Goal: Task Accomplishment & Management: Complete application form

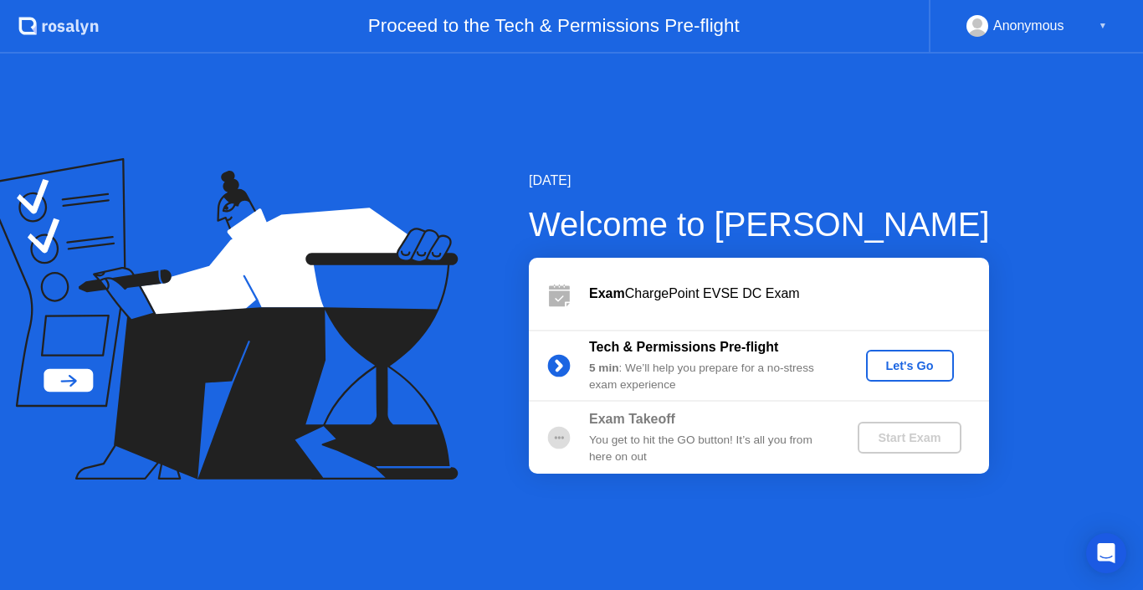
drag, startPoint x: 943, startPoint y: 364, endPoint x: 935, endPoint y: 371, distance: 11.3
click at [935, 371] on div "Let's Go" at bounding box center [909, 365] width 74 height 13
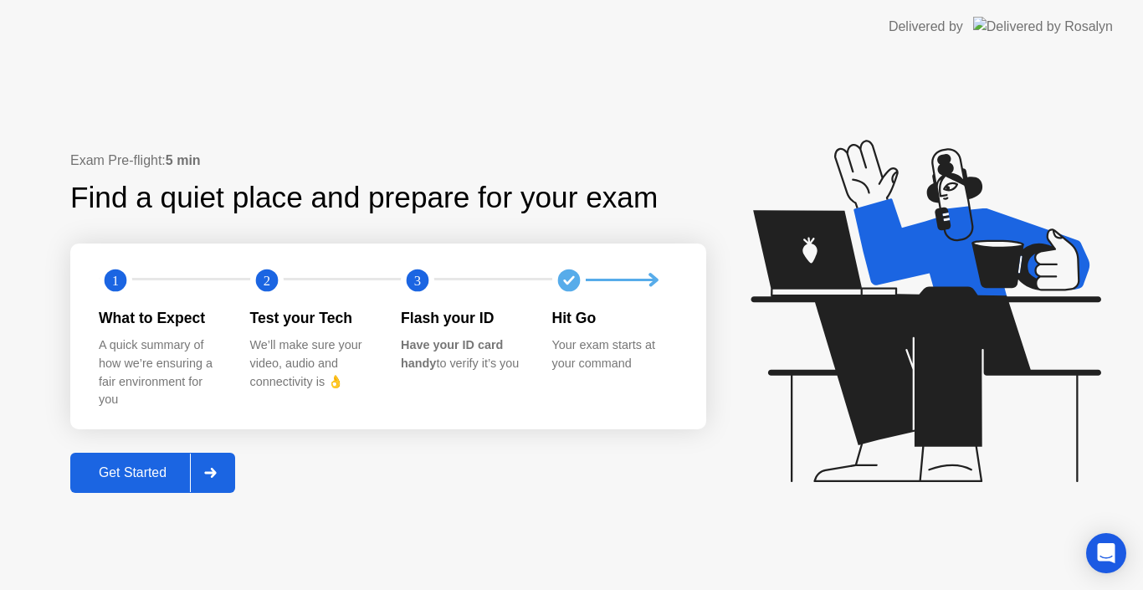
click at [157, 471] on div "Get Started" at bounding box center [132, 472] width 115 height 15
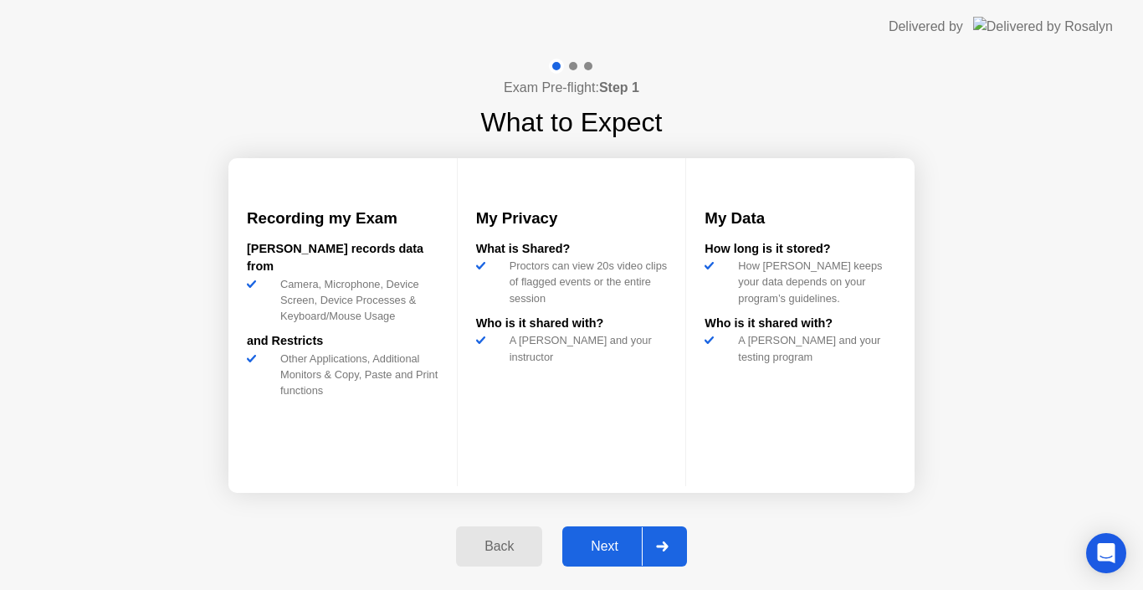
click at [594, 544] on div "Next" at bounding box center [604, 546] width 74 height 15
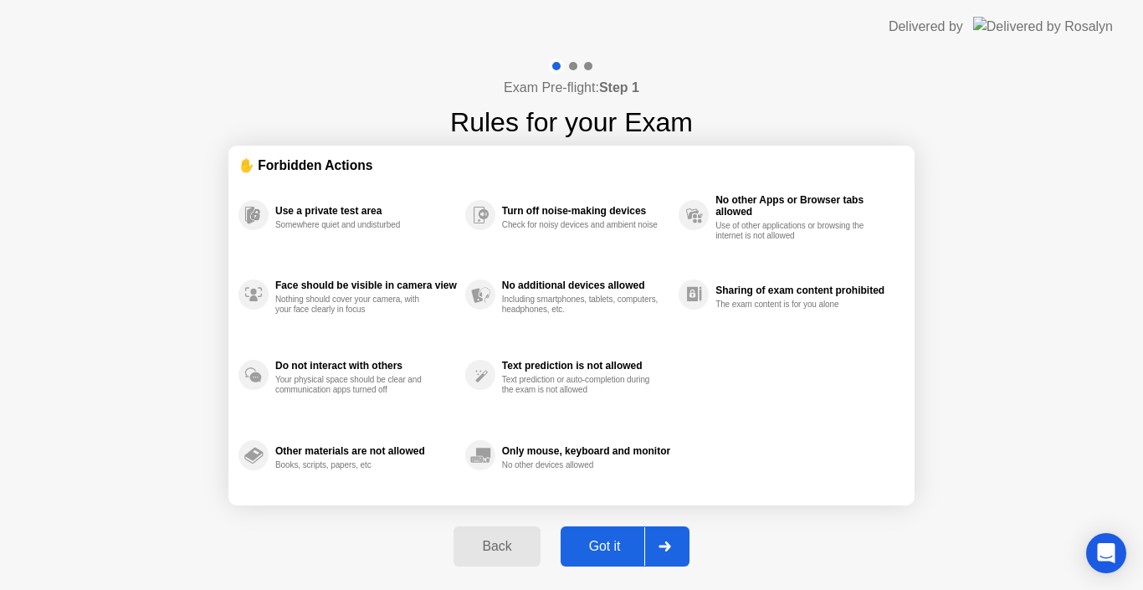
click at [603, 550] on div "Got it" at bounding box center [604, 546] width 79 height 15
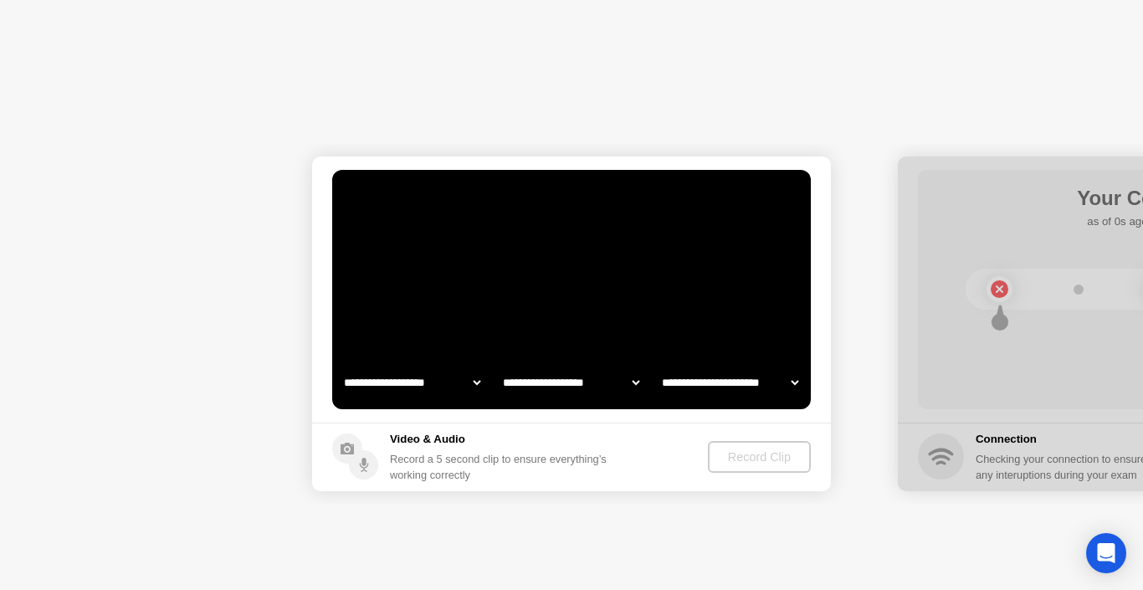
select select "**********"
select select "*******"
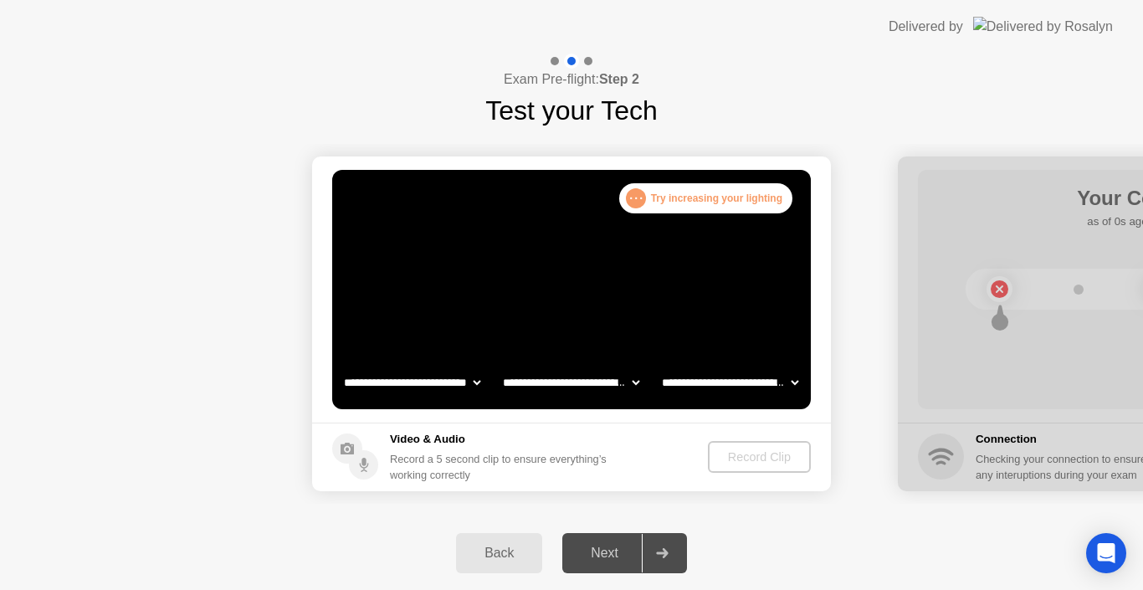
click at [585, 550] on div "Next" at bounding box center [604, 552] width 74 height 15
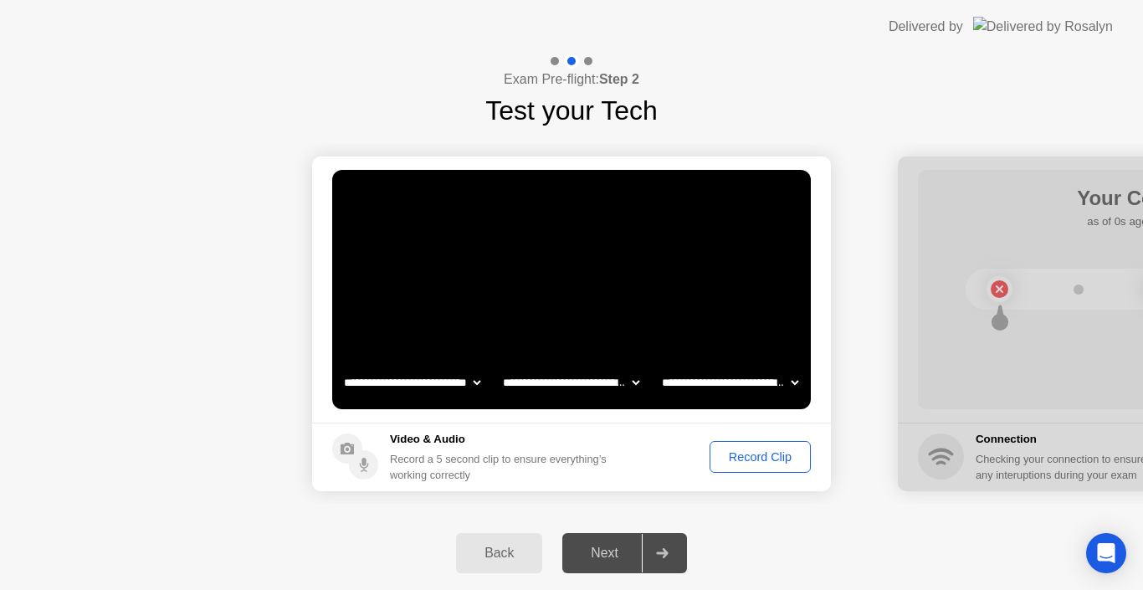
click at [771, 457] on div "Record Clip" at bounding box center [759, 456] width 89 height 13
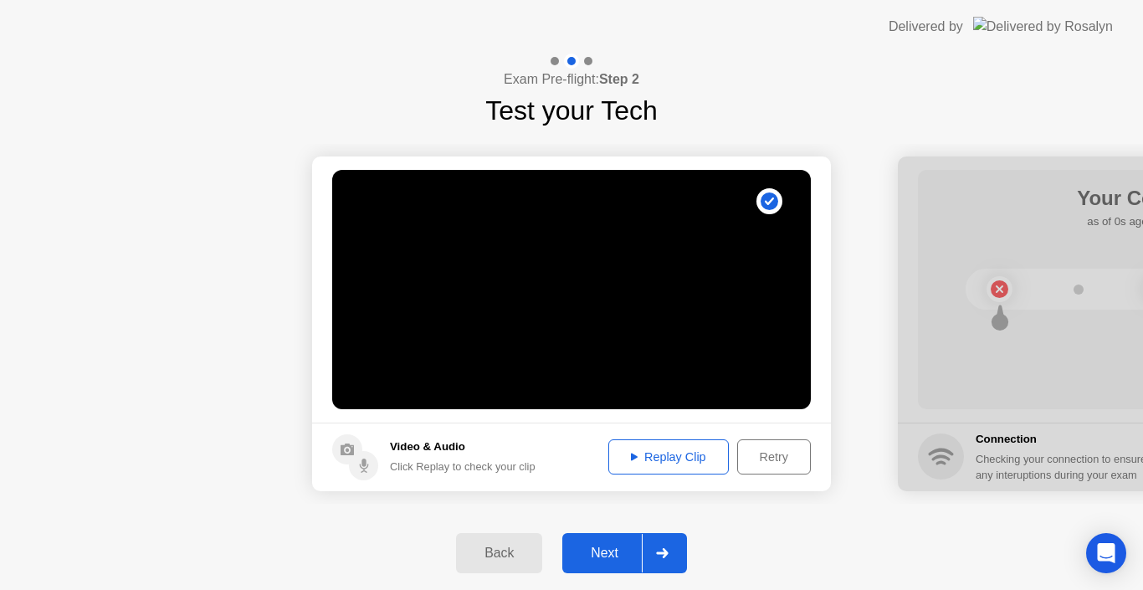
click at [611, 549] on div "Next" at bounding box center [604, 552] width 74 height 15
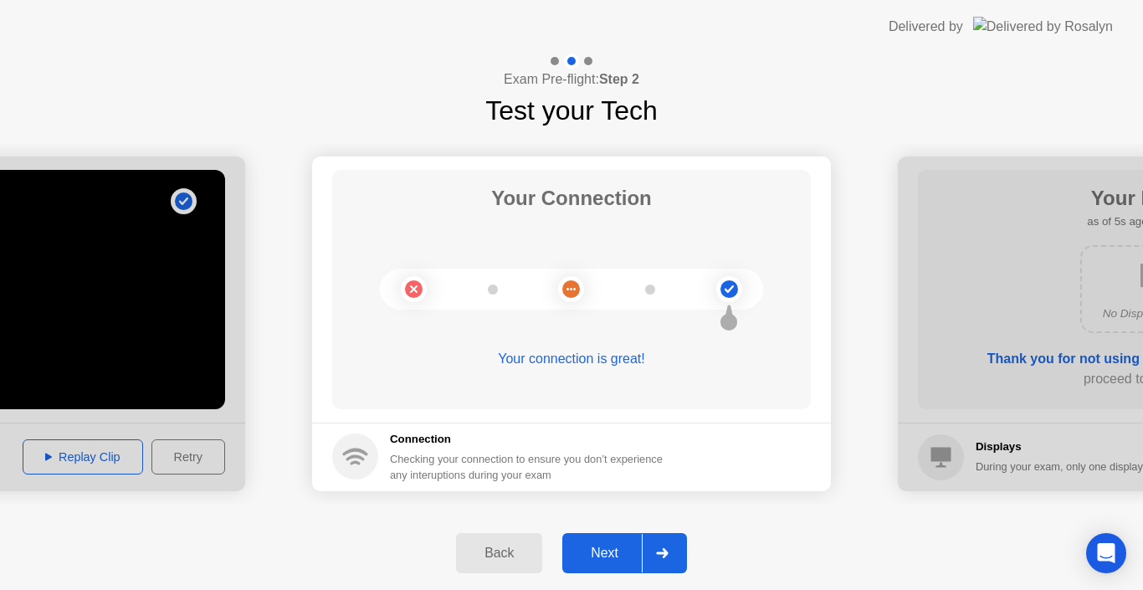
click at [623, 551] on div "Next" at bounding box center [604, 552] width 74 height 15
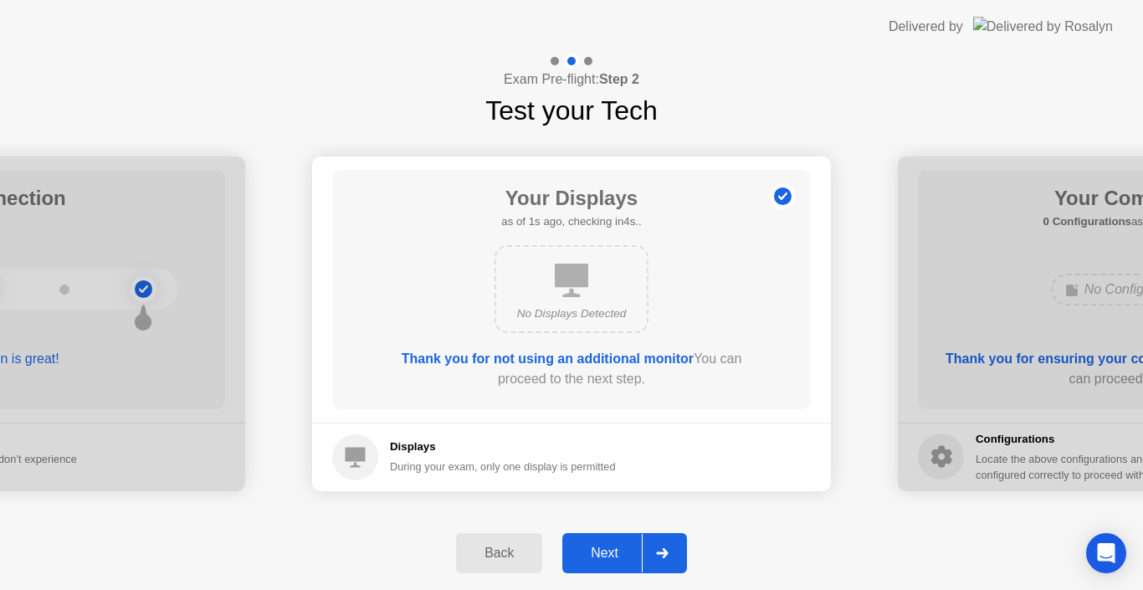
click at [619, 547] on div "Next" at bounding box center [604, 552] width 74 height 15
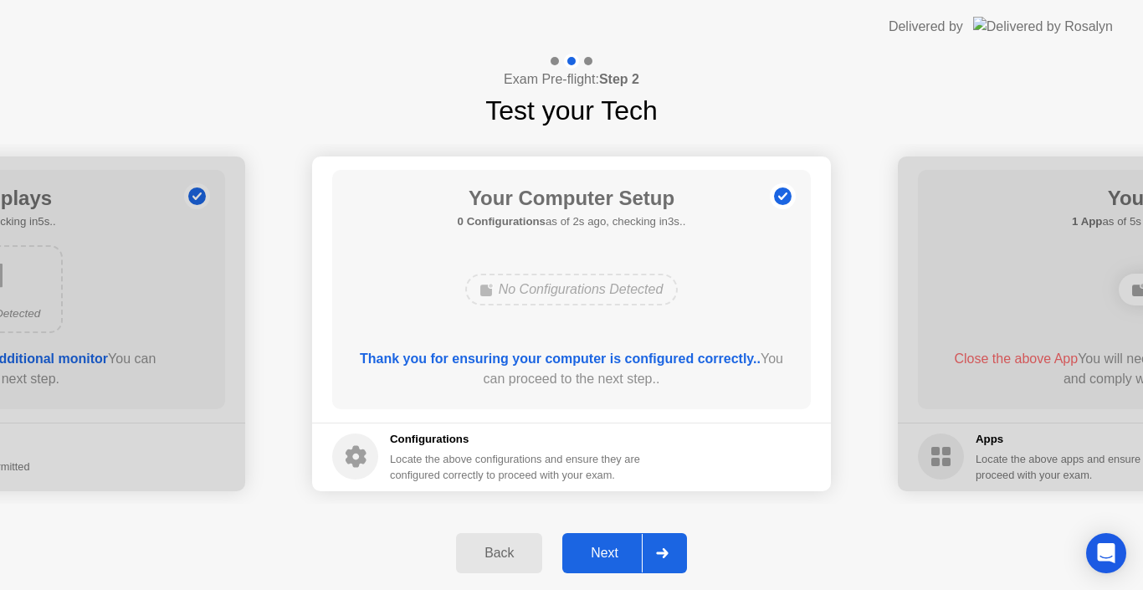
click at [609, 554] on div "Next" at bounding box center [604, 552] width 74 height 15
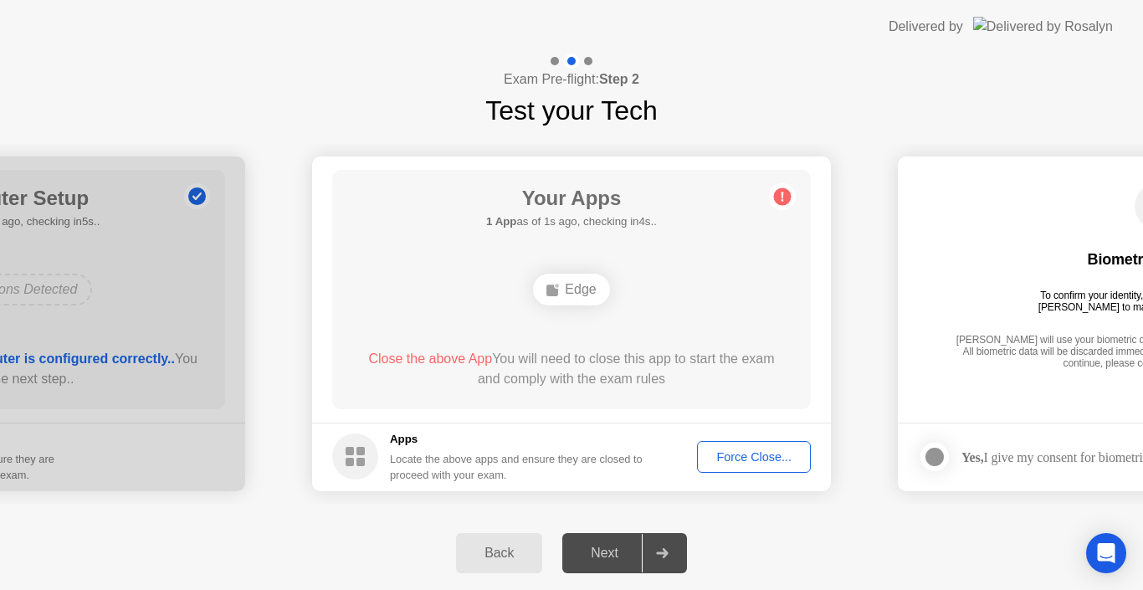
click at [747, 459] on div "Force Close..." at bounding box center [754, 456] width 102 height 13
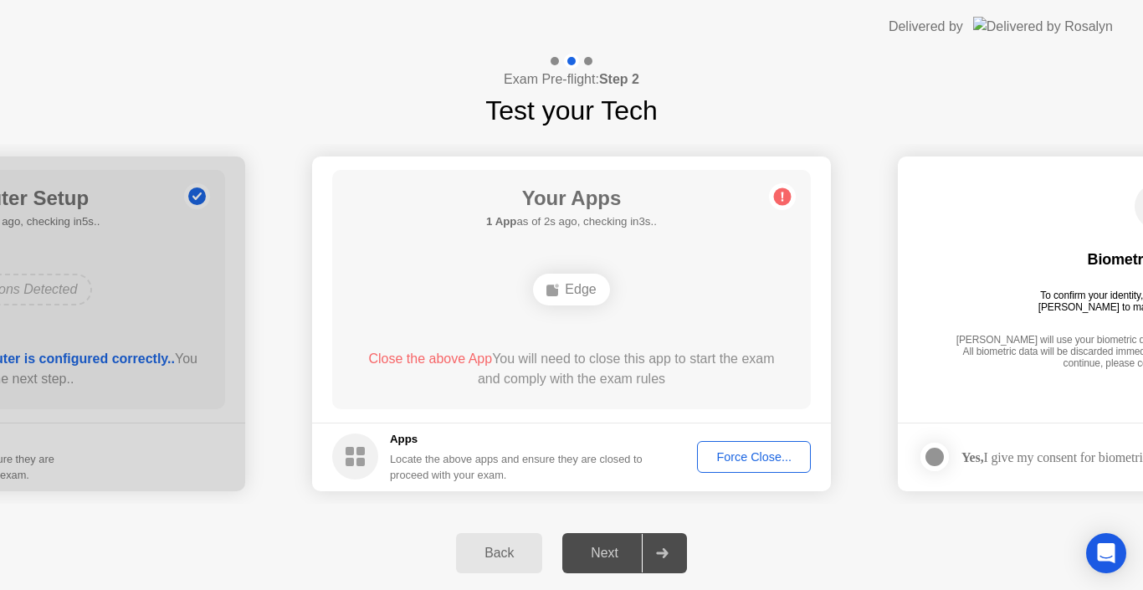
click at [754, 453] on div "Force Close..." at bounding box center [754, 456] width 102 height 13
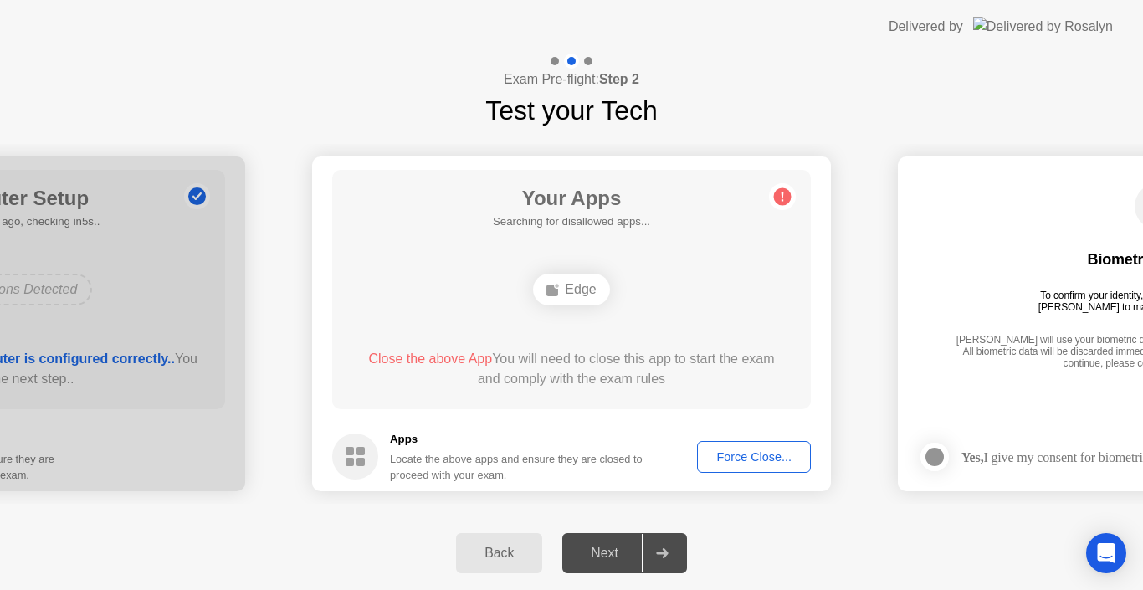
click at [749, 530] on div "Back Next" at bounding box center [571, 553] width 1143 height 74
click at [741, 453] on div "Force Close..." at bounding box center [754, 456] width 102 height 13
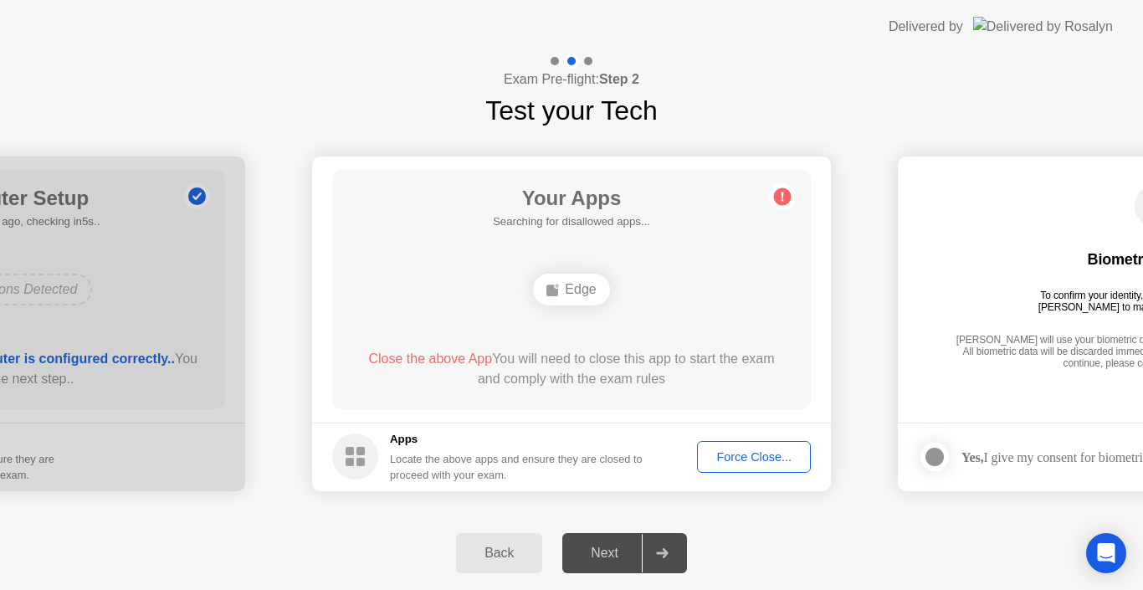
click at [779, 455] on div "Force Close..." at bounding box center [754, 456] width 102 height 13
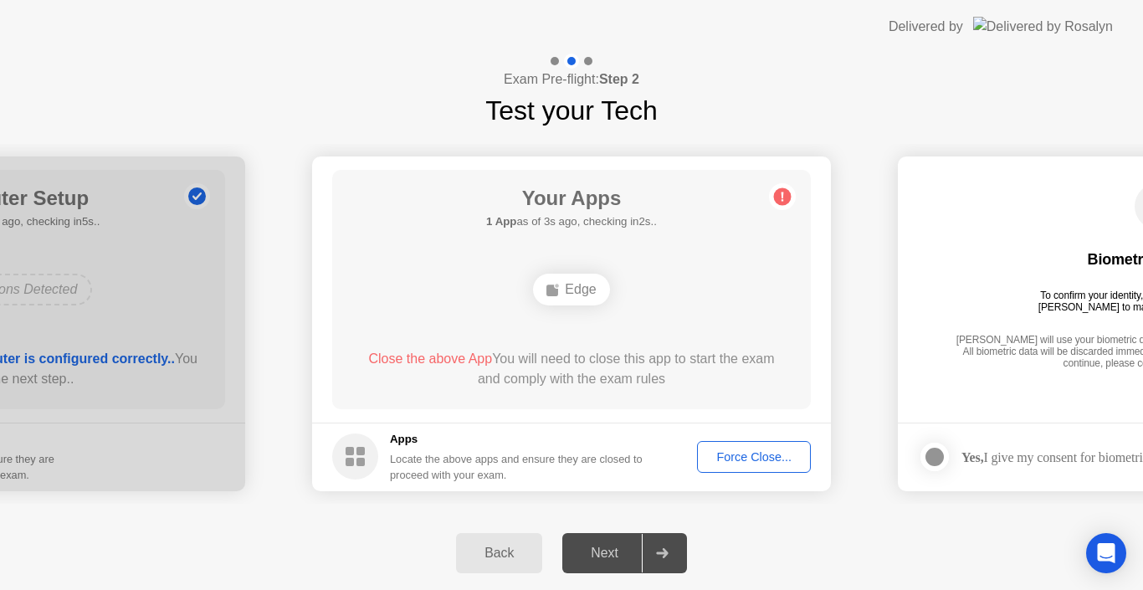
click at [732, 452] on div "Force Close..." at bounding box center [754, 456] width 102 height 13
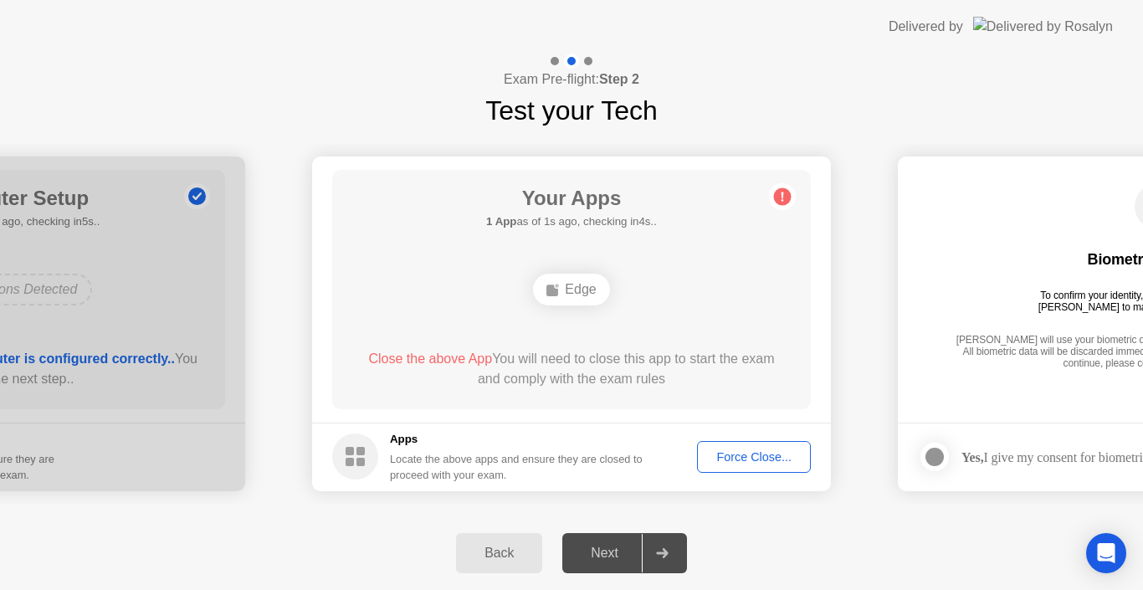
click at [755, 454] on div "Force Close..." at bounding box center [754, 456] width 102 height 13
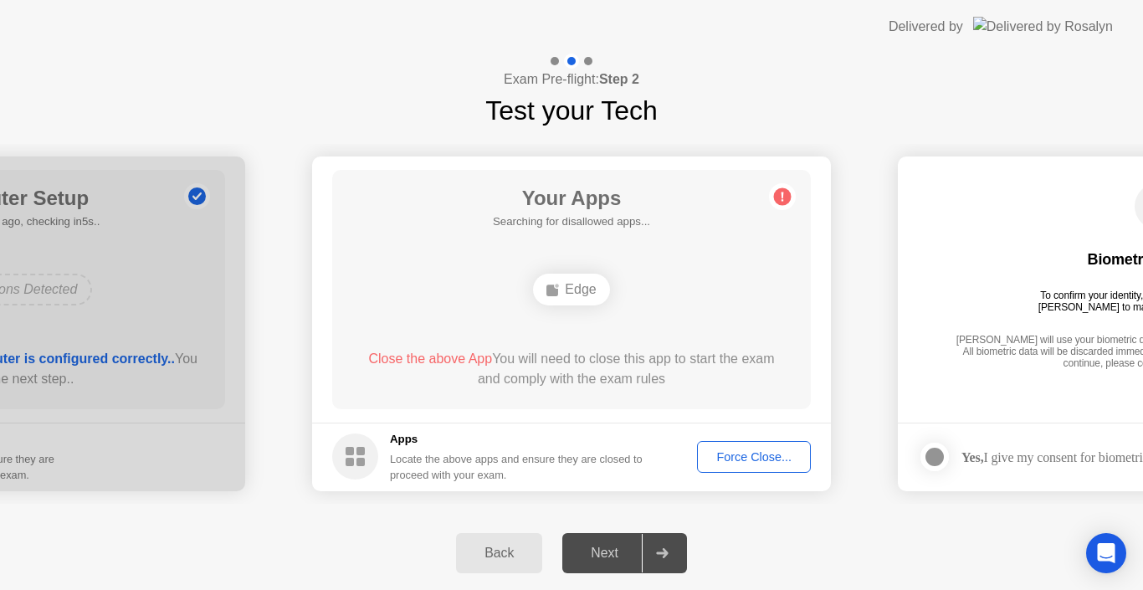
click at [752, 462] on div "Force Close..." at bounding box center [754, 456] width 102 height 13
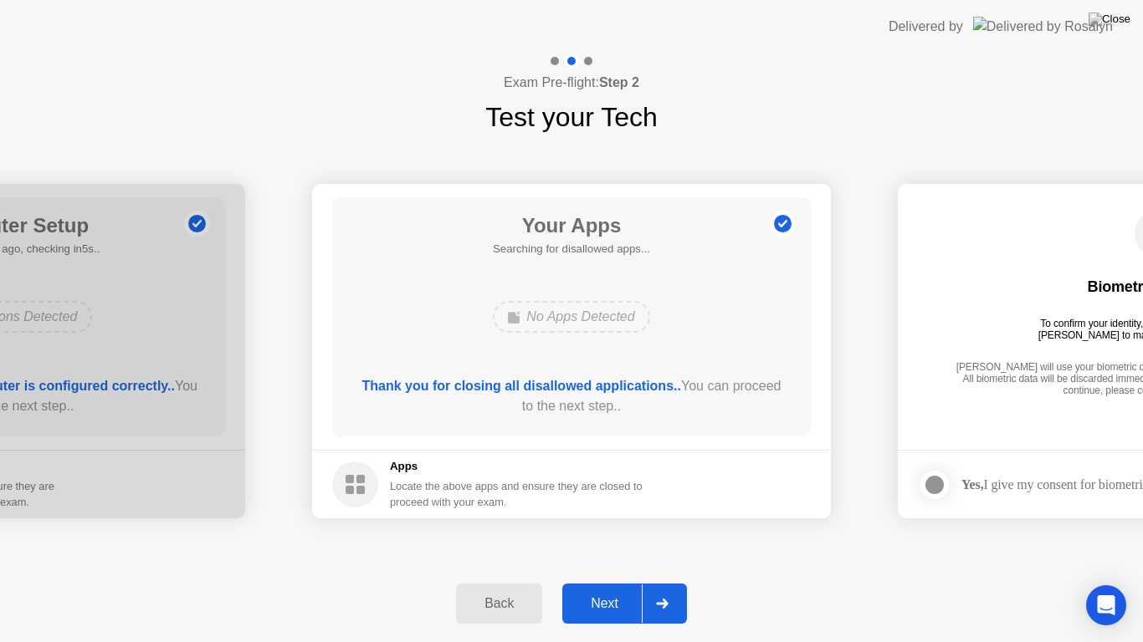
click at [616, 589] on div "Next" at bounding box center [604, 603] width 74 height 15
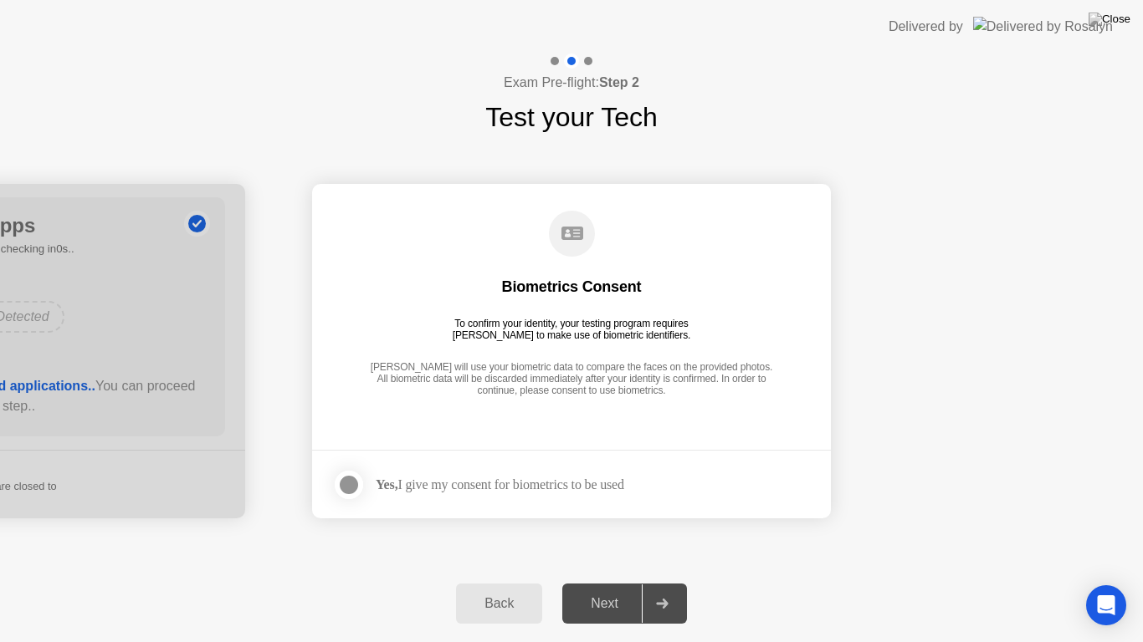
click at [349, 481] on div at bounding box center [349, 485] width 20 height 20
click at [588, 589] on div "Next" at bounding box center [604, 603] width 74 height 15
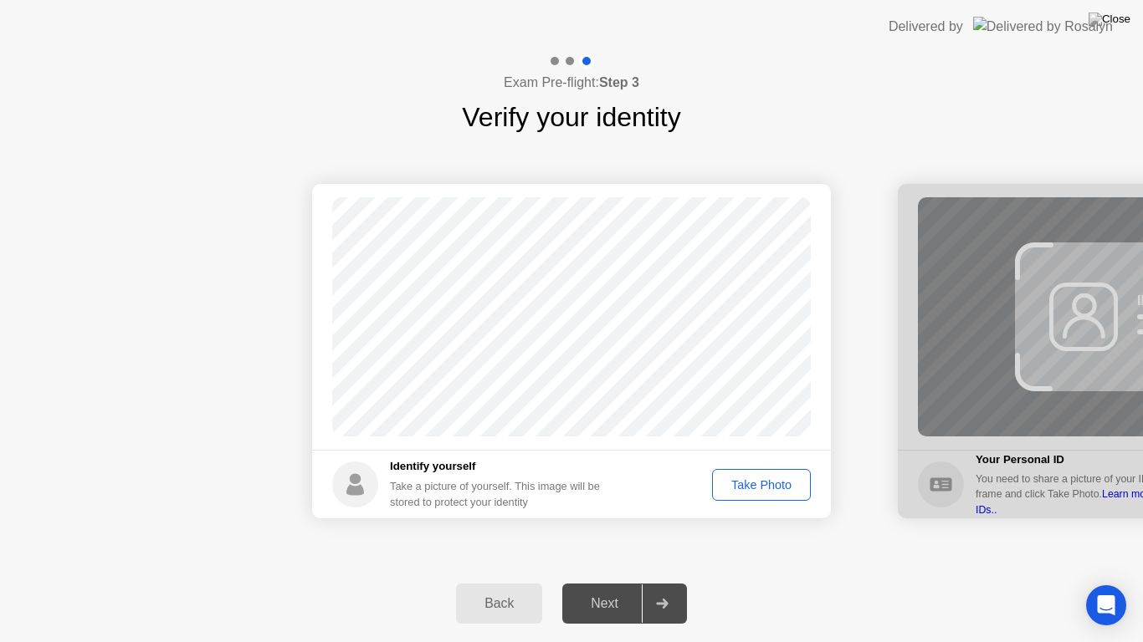
click at [772, 487] on div "Take Photo" at bounding box center [761, 484] width 87 height 13
click at [601, 589] on div "Next" at bounding box center [604, 603] width 74 height 15
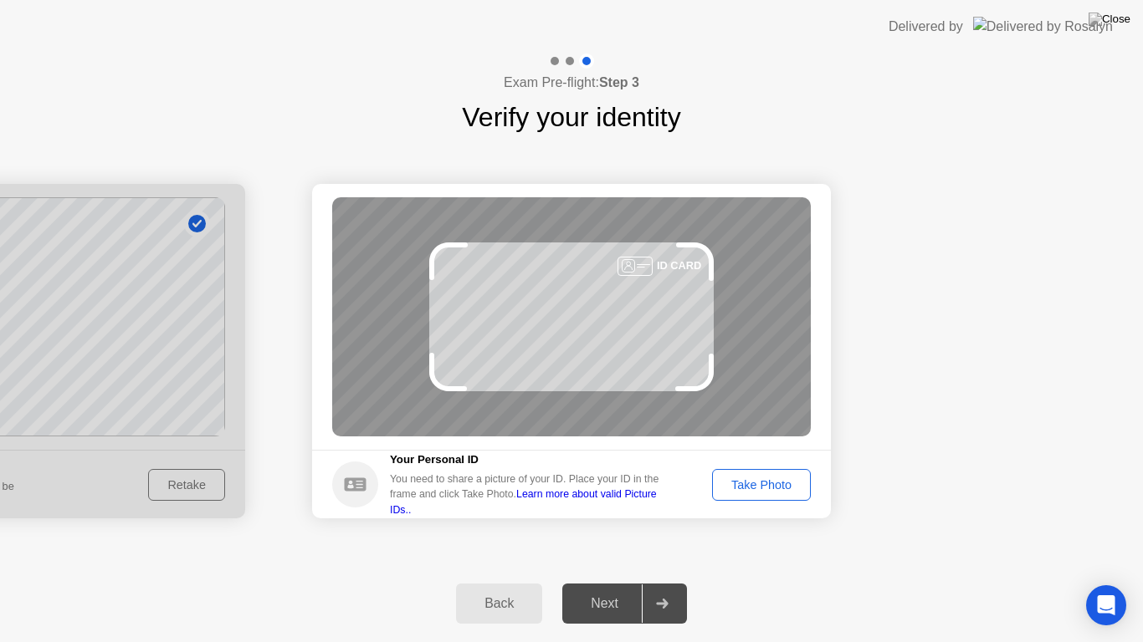
click at [783, 488] on div "Take Photo" at bounding box center [761, 484] width 87 height 13
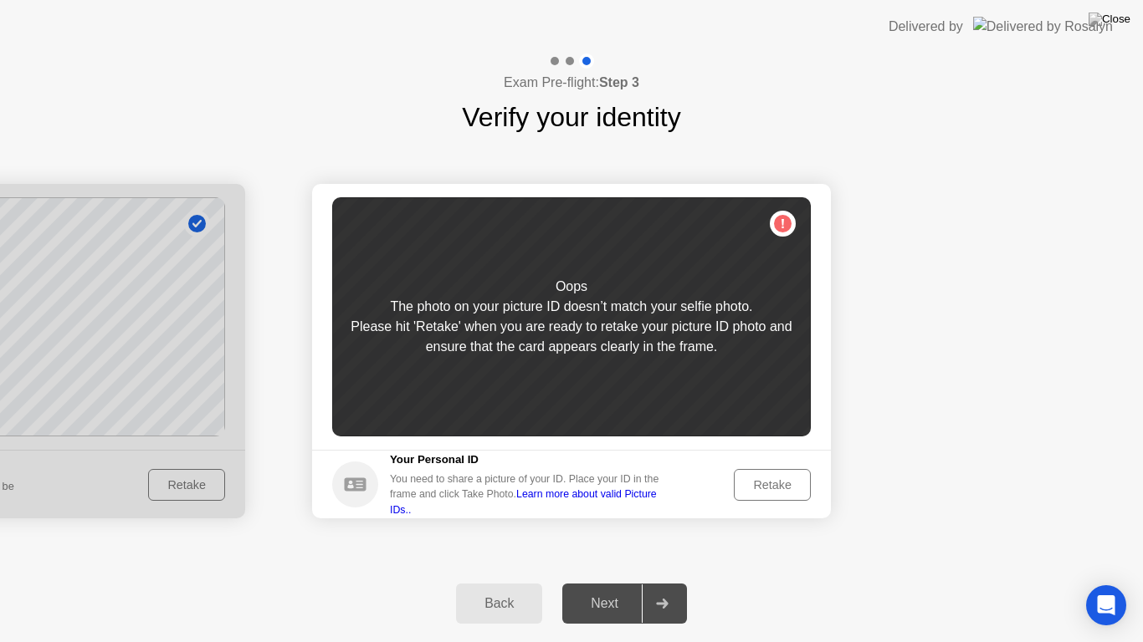
click at [759, 478] on div "Retake" at bounding box center [771, 484] width 65 height 13
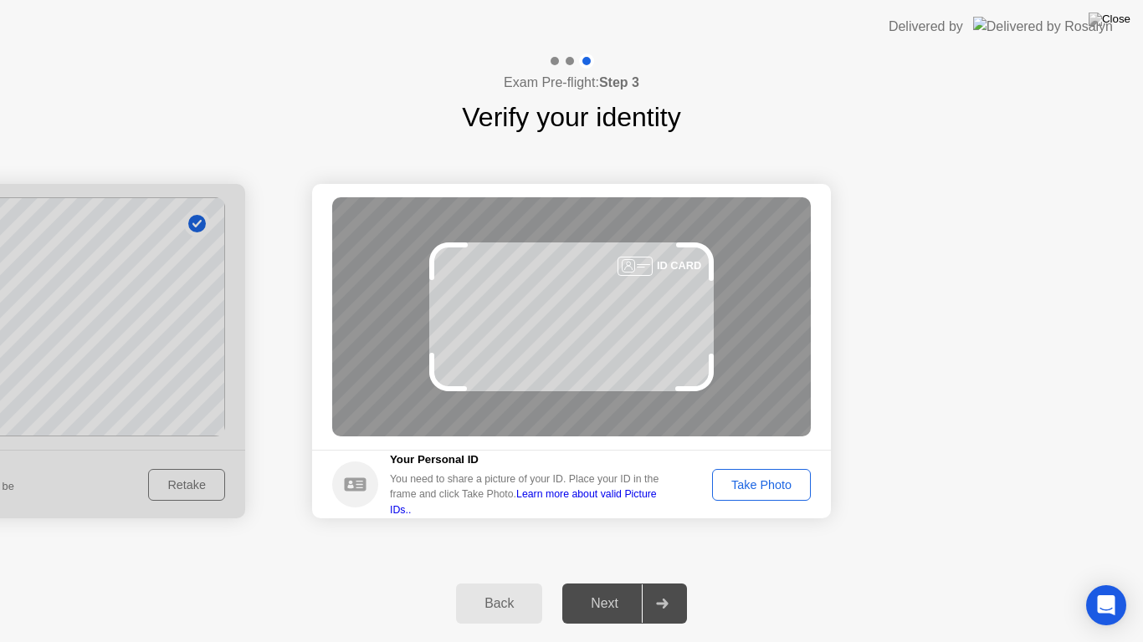
click at [781, 484] on div "Take Photo" at bounding box center [761, 484] width 87 height 13
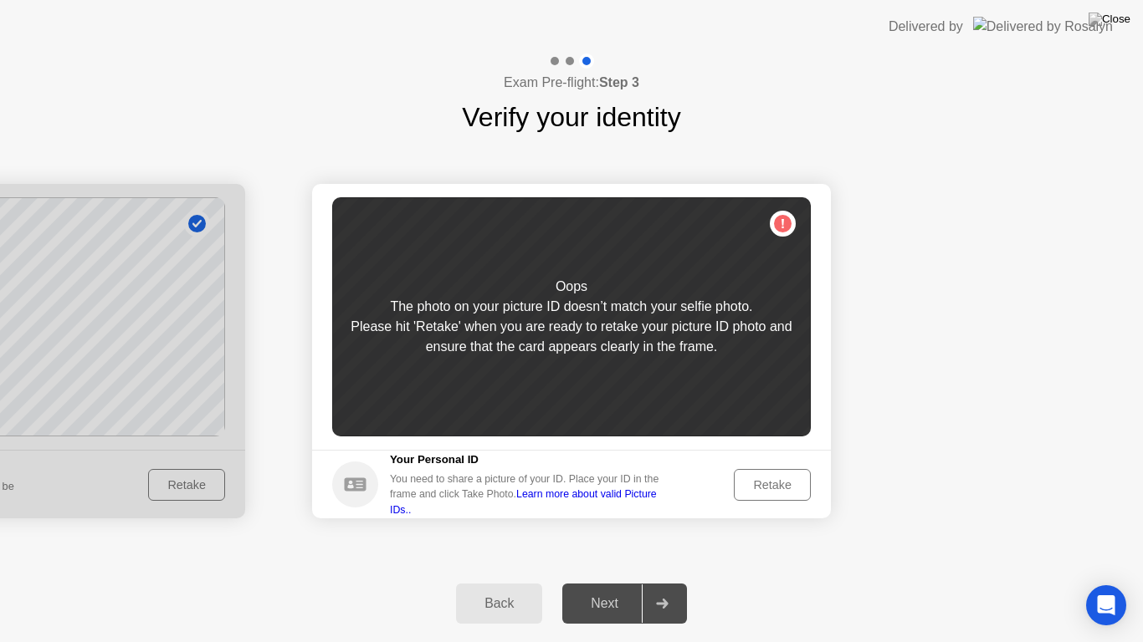
click at [498, 589] on div "Back" at bounding box center [499, 603] width 76 height 15
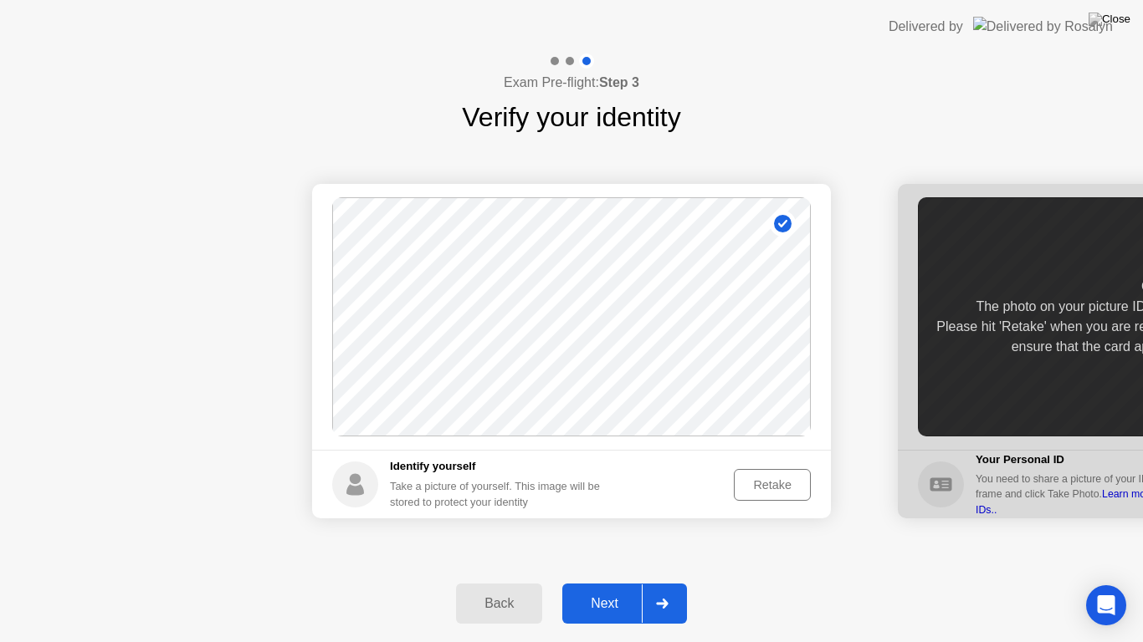
click at [781, 487] on div "Retake" at bounding box center [771, 484] width 65 height 13
click at [744, 491] on div "Take Photo" at bounding box center [761, 484] width 87 height 13
click at [612, 589] on div "Next" at bounding box center [604, 603] width 74 height 15
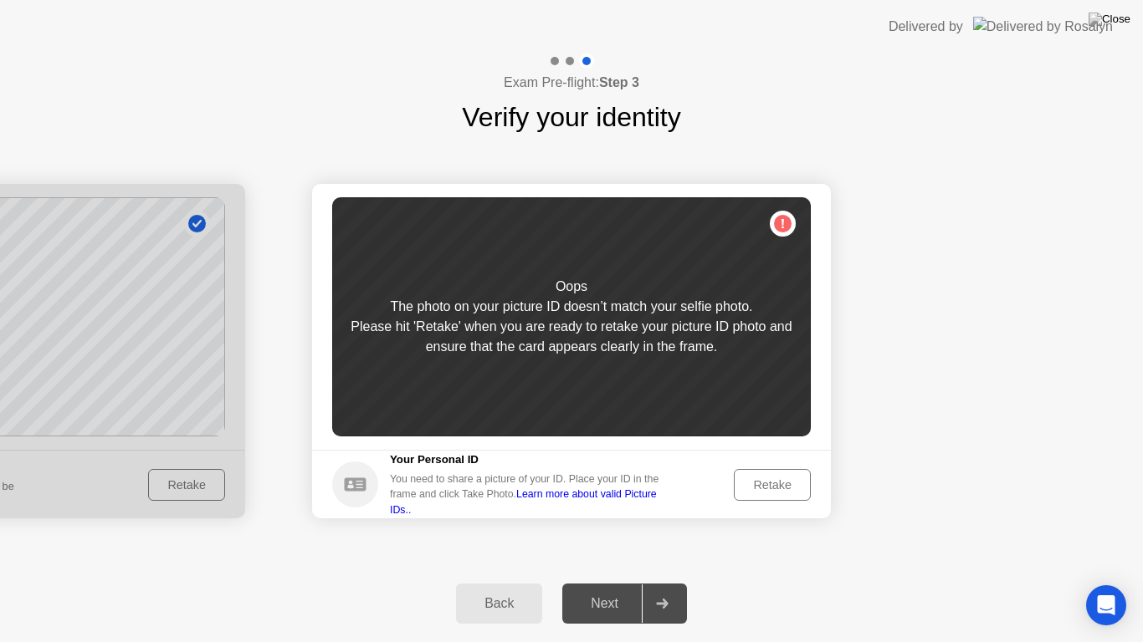
click at [772, 483] on div "Retake" at bounding box center [771, 484] width 65 height 13
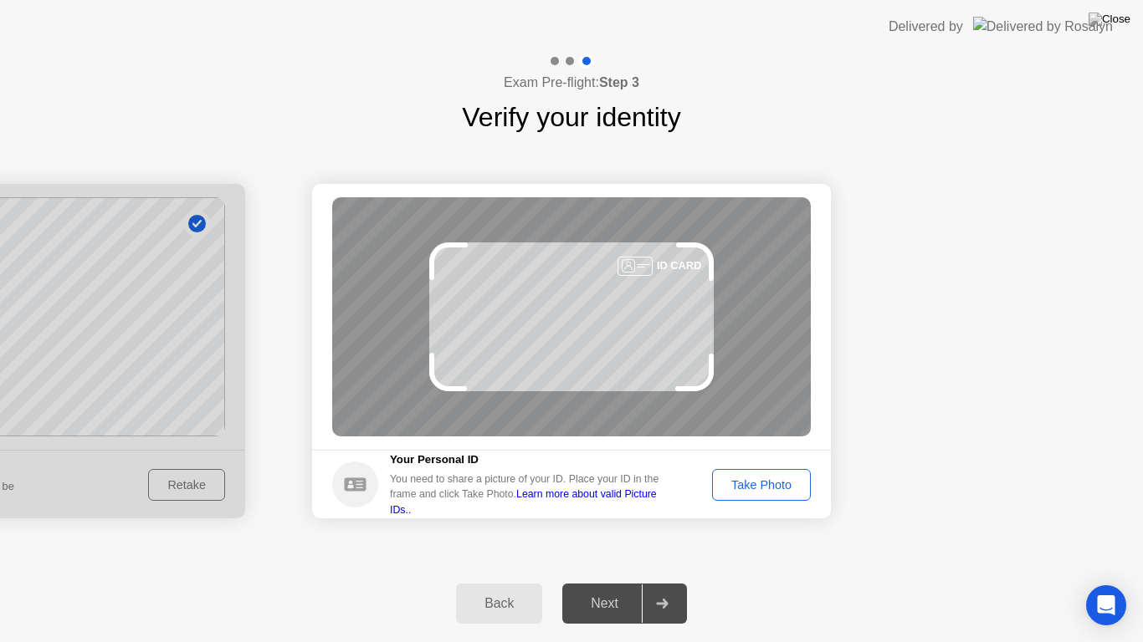
click at [765, 486] on div "Take Photo" at bounding box center [761, 484] width 87 height 13
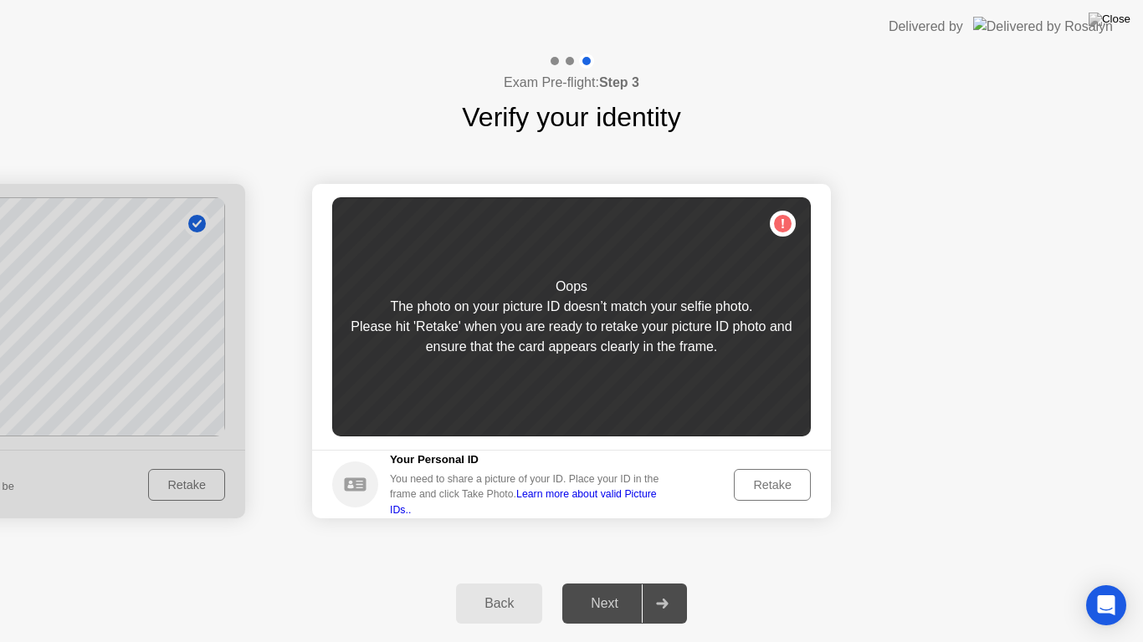
click at [762, 481] on div "Retake" at bounding box center [771, 484] width 65 height 13
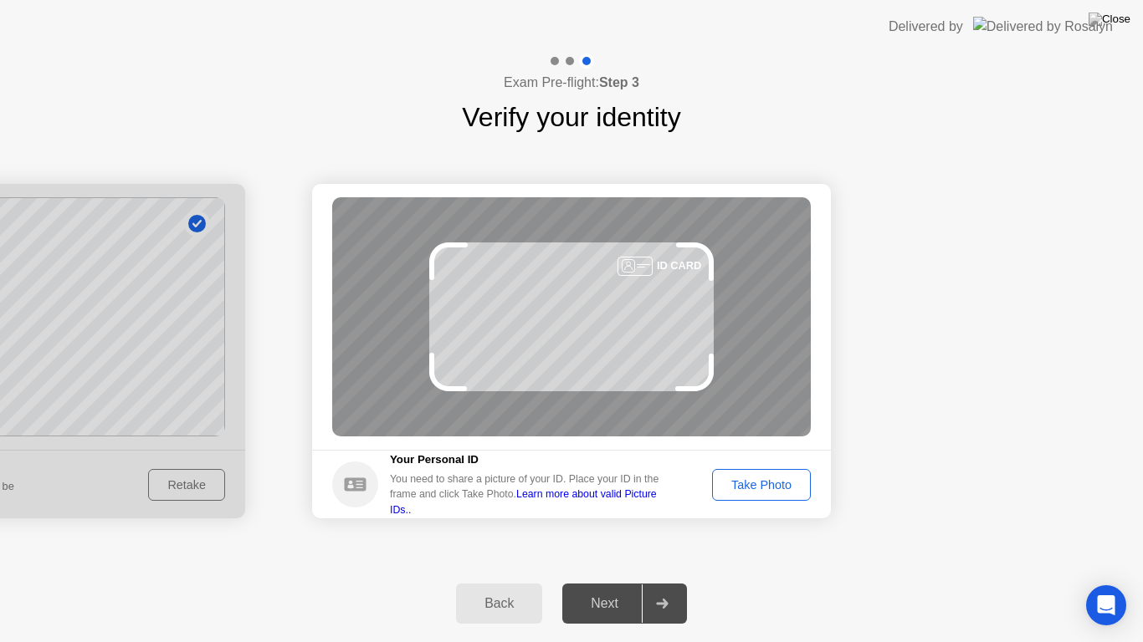
click at [753, 489] on div "Take Photo" at bounding box center [761, 484] width 87 height 13
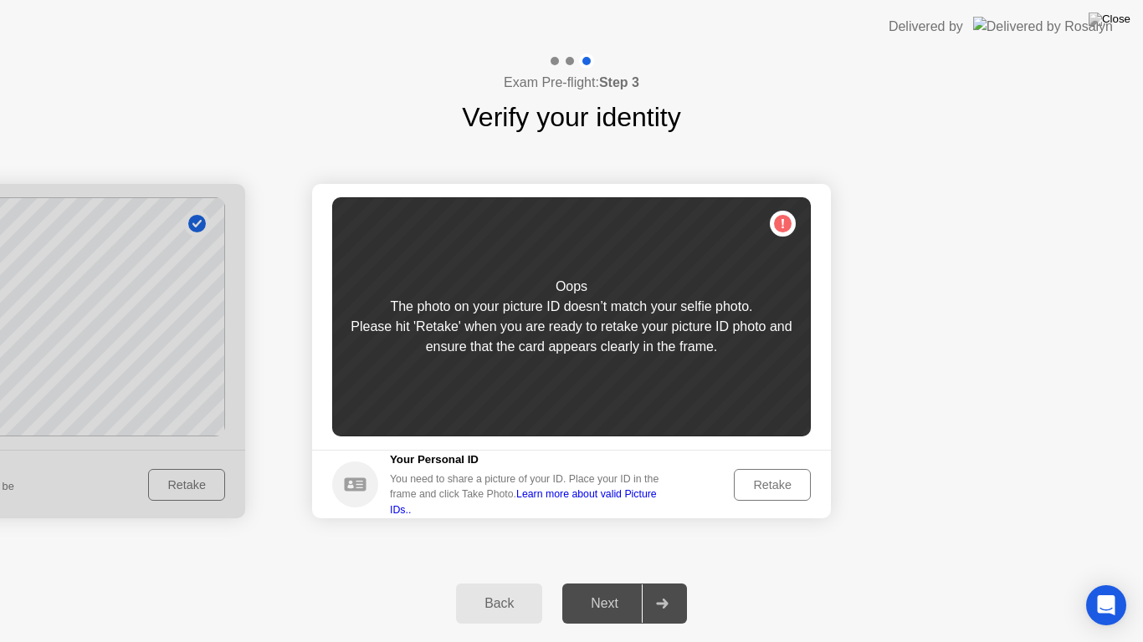
click at [780, 487] on div "Retake" at bounding box center [771, 484] width 65 height 13
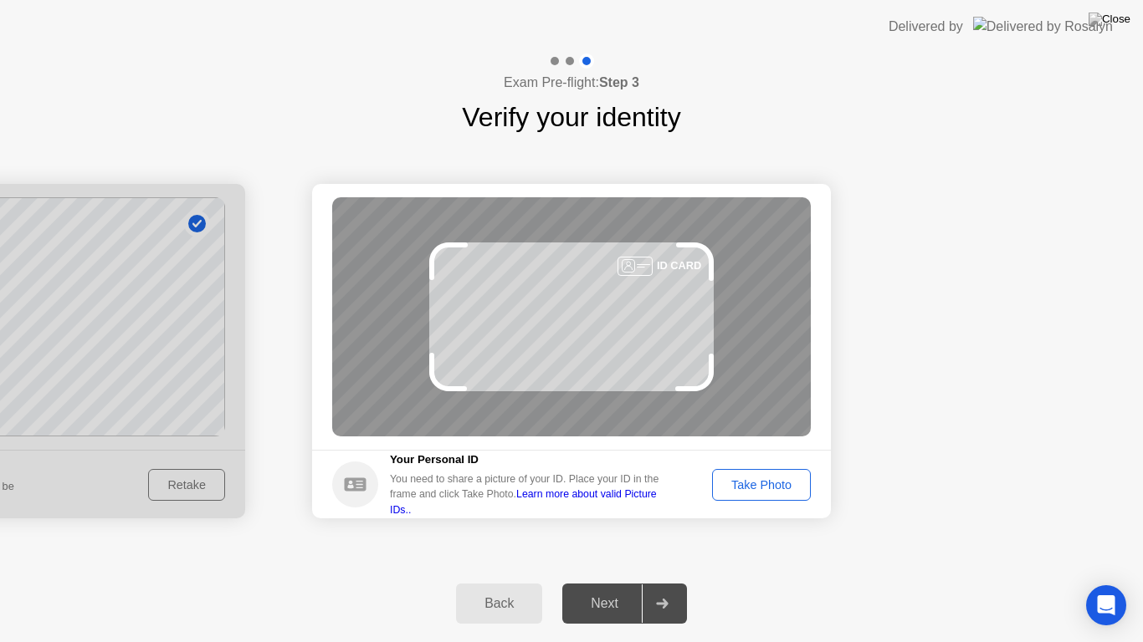
drag, startPoint x: 754, startPoint y: 485, endPoint x: 745, endPoint y: 492, distance: 10.7
click at [752, 485] on div "Take Photo" at bounding box center [761, 484] width 87 height 13
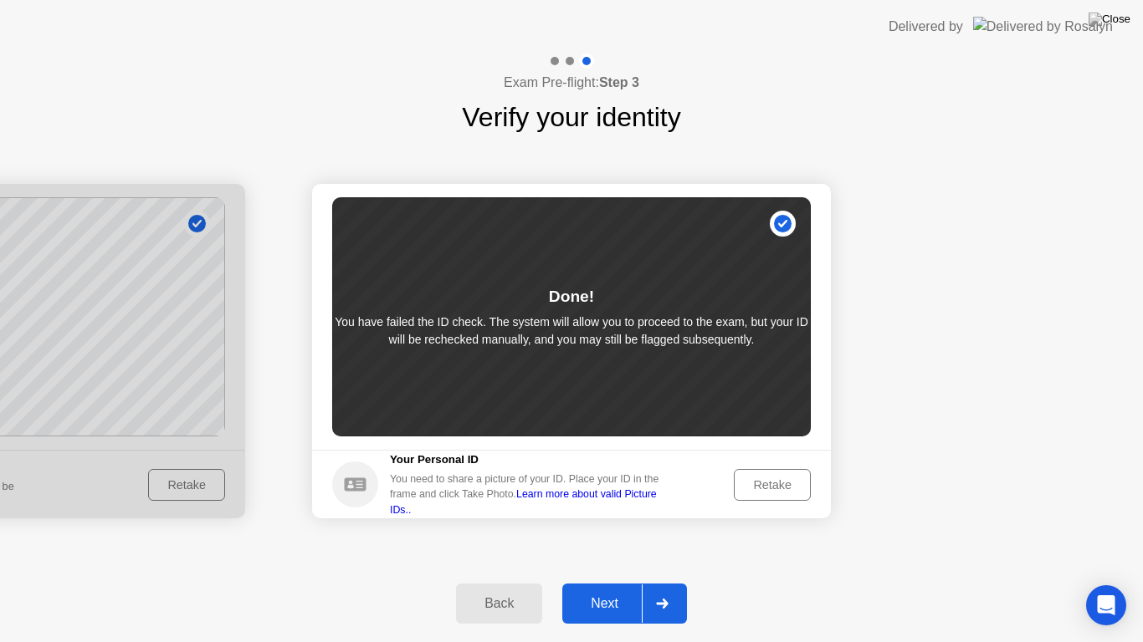
drag, startPoint x: 611, startPoint y: 611, endPoint x: 615, endPoint y: 621, distance: 11.4
click at [615, 589] on button "Next" at bounding box center [624, 604] width 125 height 40
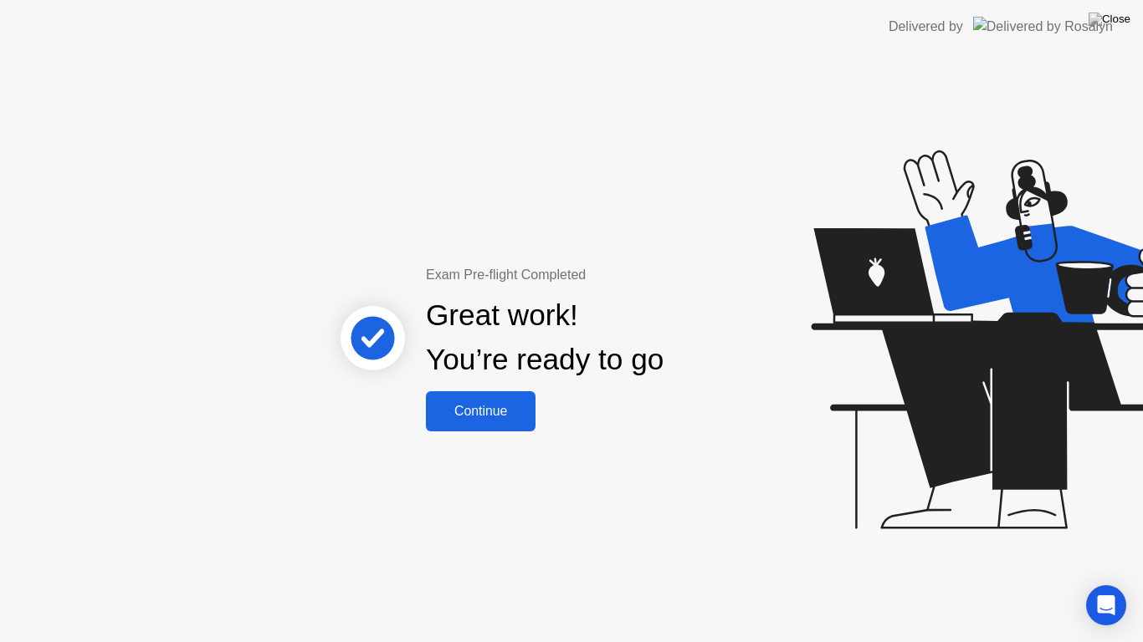
click at [519, 409] on div "Continue" at bounding box center [481, 411] width 100 height 15
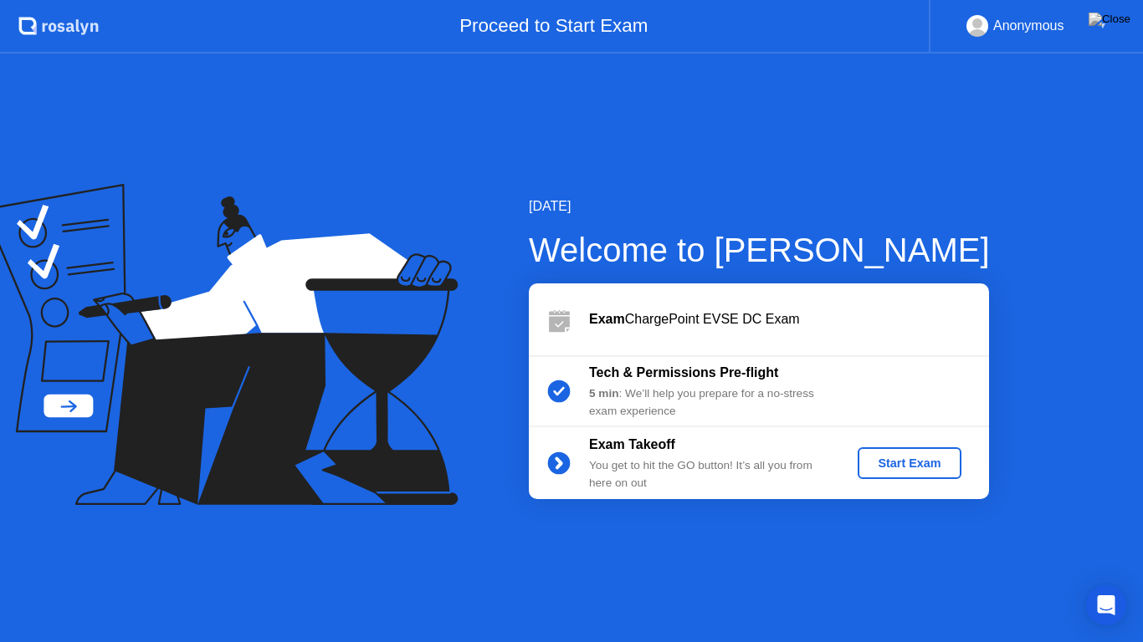
click at [871, 466] on div "Start Exam" at bounding box center [908, 463] width 89 height 13
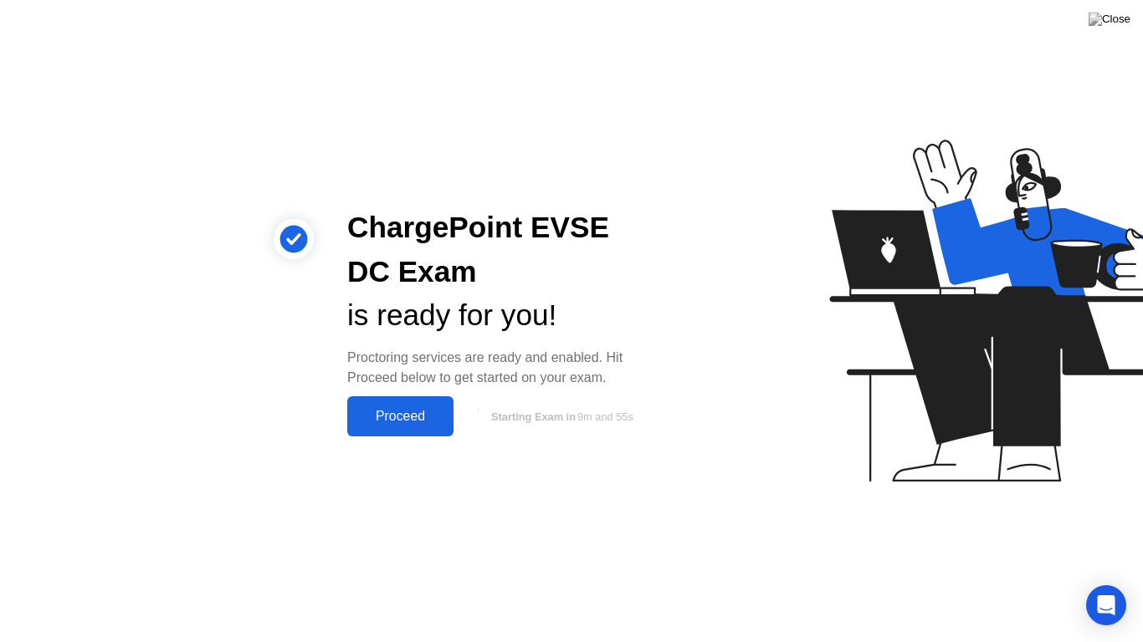
click at [427, 422] on div "Proceed" at bounding box center [400, 416] width 96 height 15
